Goal: Information Seeking & Learning: Learn about a topic

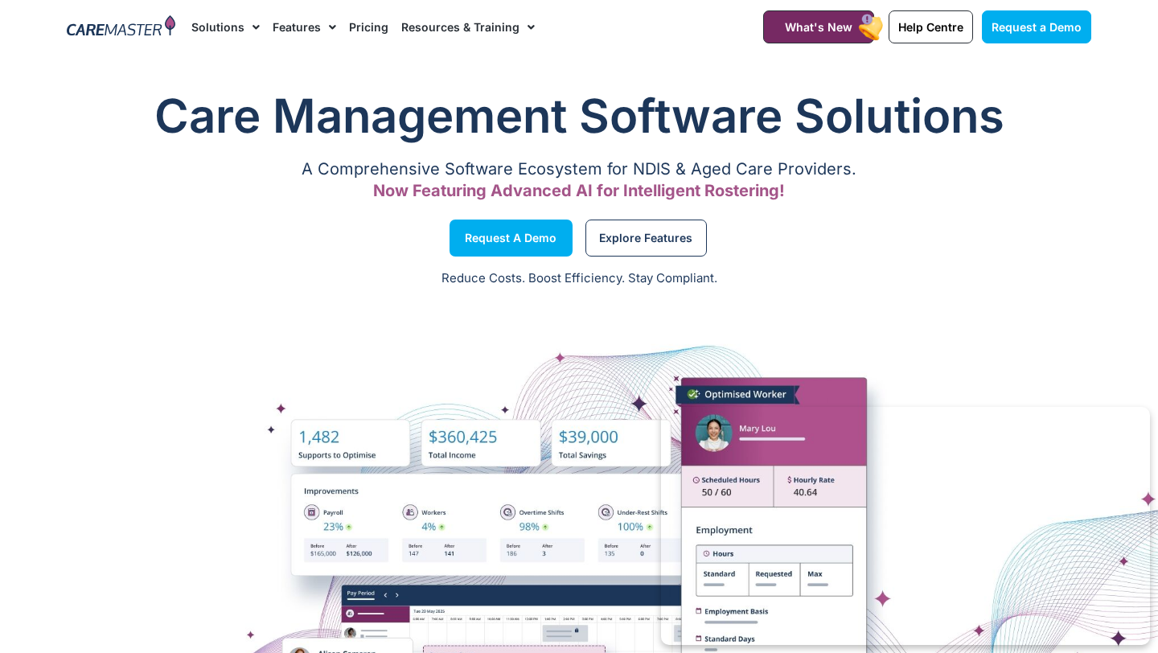
click at [371, 32] on link "Pricing" at bounding box center [368, 27] width 39 height 54
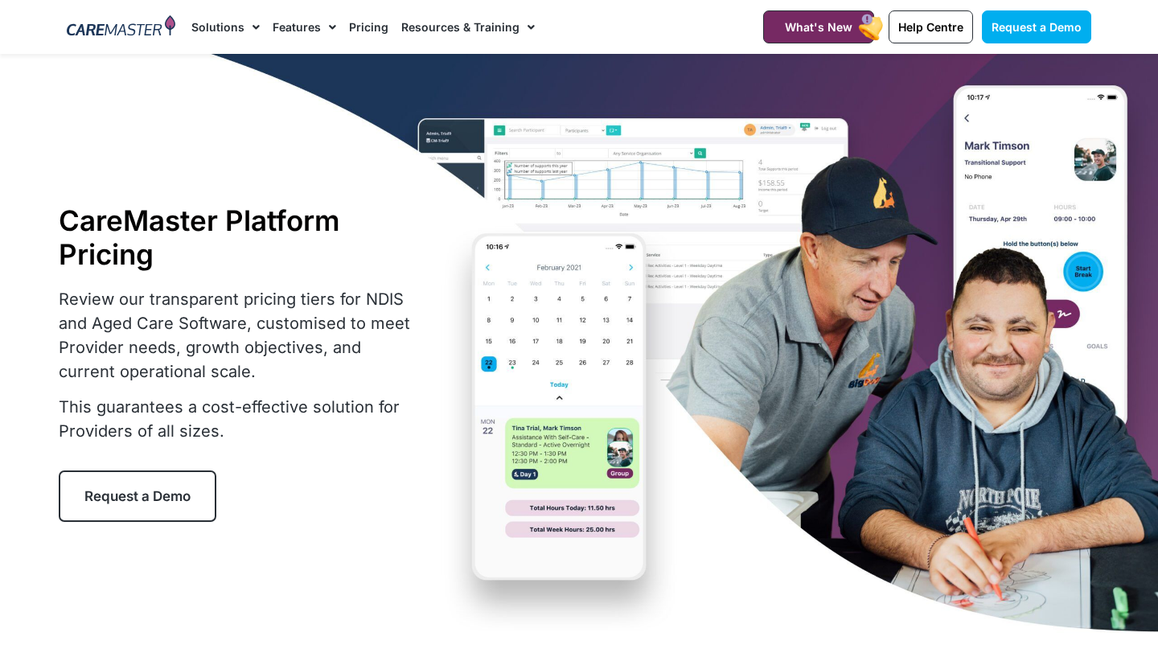
click at [368, 30] on link "Pricing" at bounding box center [368, 27] width 39 height 54
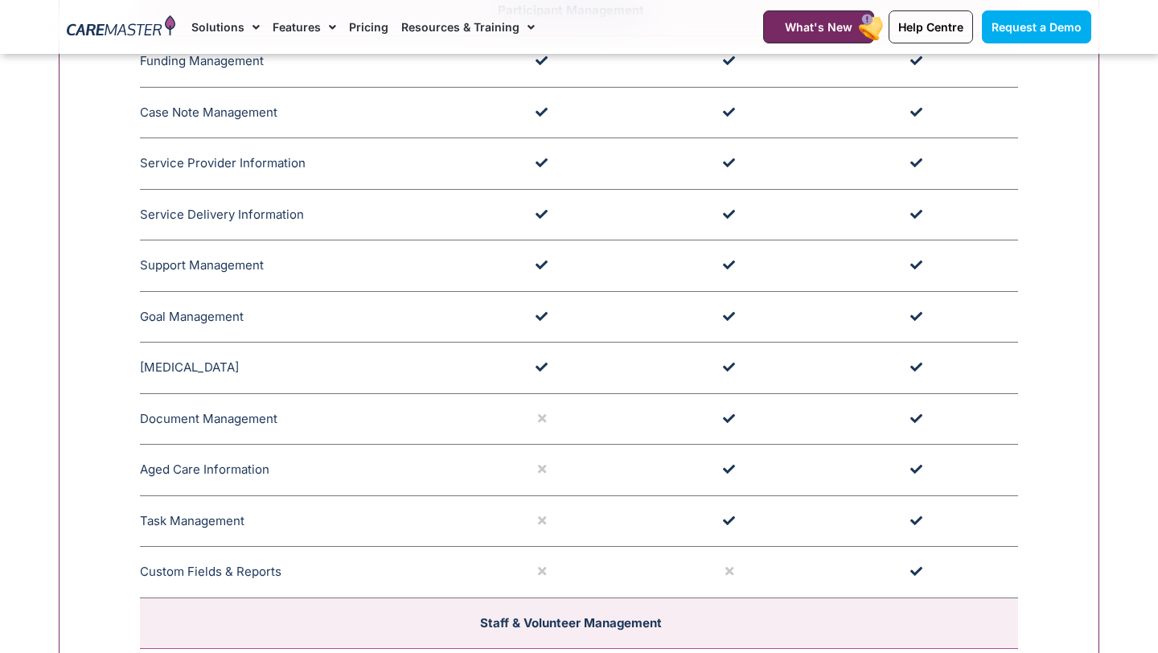
scroll to position [1918, 0]
